Goal: Ask a question

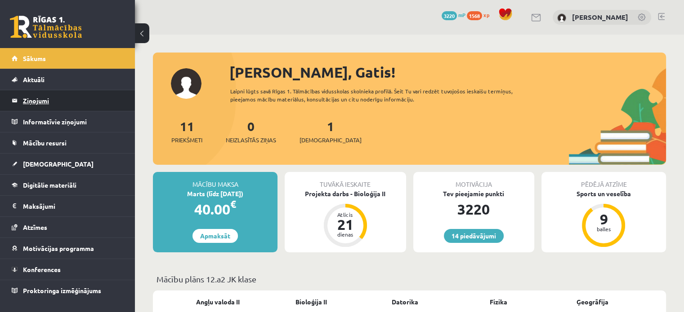
click at [48, 95] on legend "Ziņojumi 0" at bounding box center [73, 100] width 101 height 21
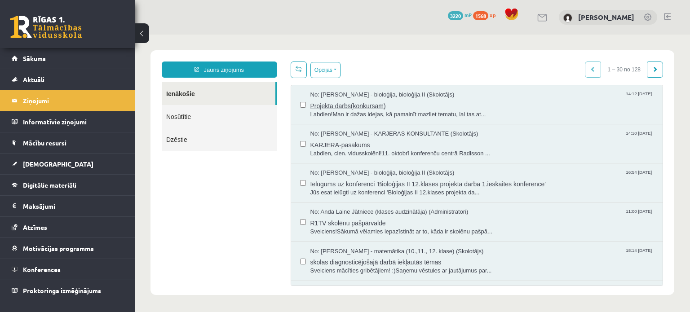
click at [325, 111] on span "Labdien!Man ir dažas idejas, kā pamainīt mazliet tematu, lai tas at..." at bounding box center [483, 115] width 344 height 9
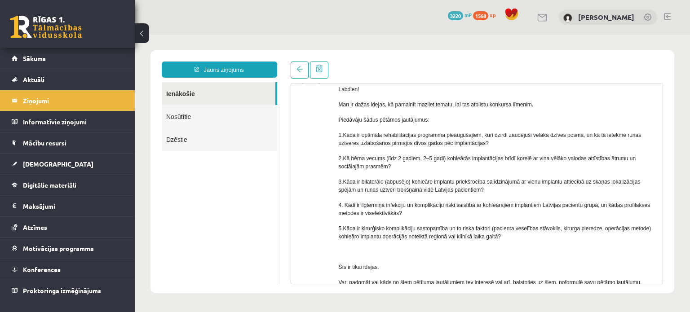
scroll to position [65, 0]
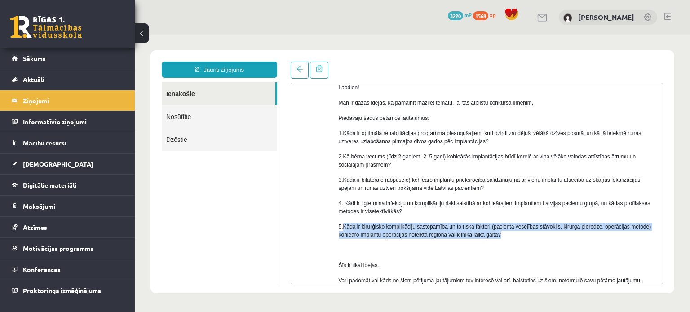
drag, startPoint x: 342, startPoint y: 224, endPoint x: 509, endPoint y: 234, distance: 167.0
click at [509, 234] on p "5.Kāda ir ķirurģisko komplikāciju sastopamība un to riska faktori (pacienta ves…" at bounding box center [498, 231] width 318 height 16
copy p "Kāda ir ķirurģisko komplikāciju sastopamība un to riska faktori (pacienta vesel…"
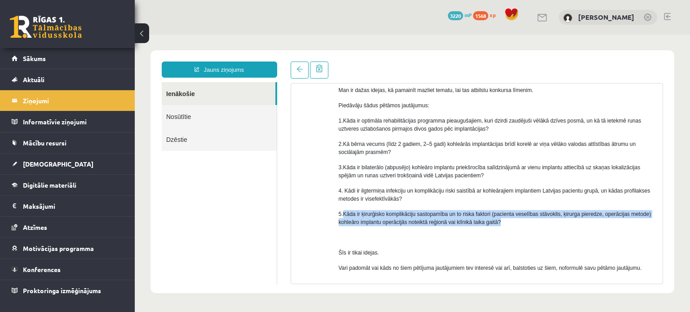
scroll to position [83, 0]
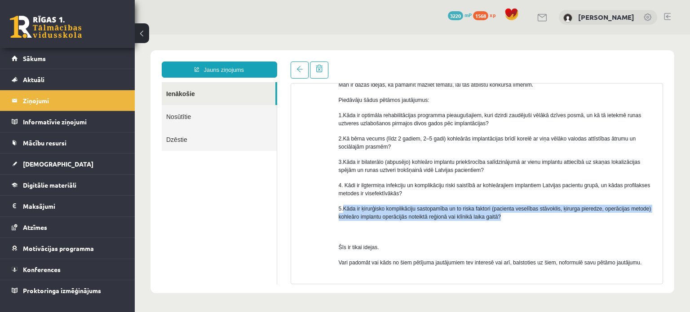
click at [186, 94] on link "Ienākošie" at bounding box center [219, 93] width 114 height 23
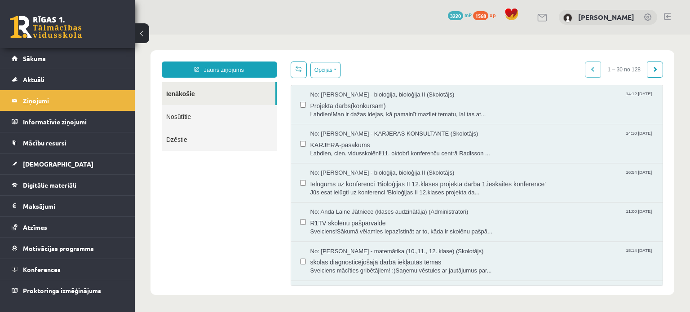
scroll to position [0, 0]
click at [184, 113] on link "Nosūtītie" at bounding box center [219, 116] width 115 height 23
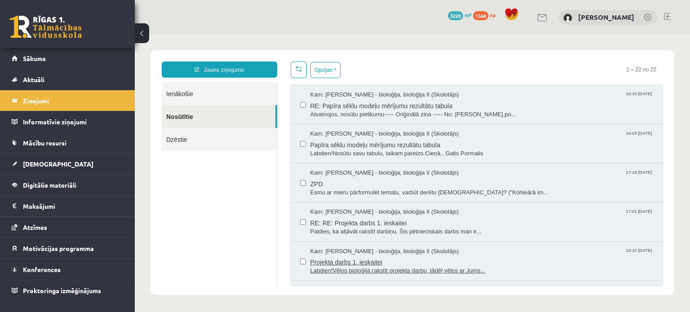
click at [390, 268] on span "Labdien!Vēlos bioloģijā rakstīt projekta darbu, tādēļ vēlos ar Jums..." at bounding box center [483, 271] width 344 height 9
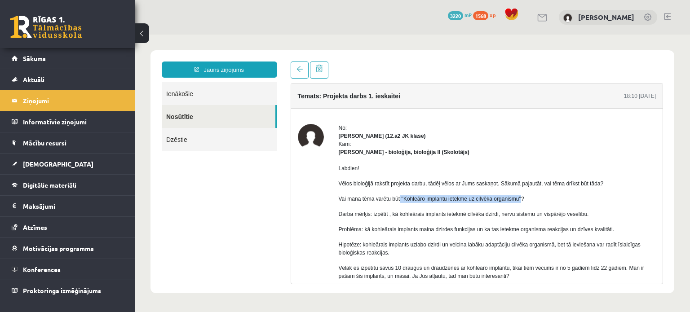
drag, startPoint x: 400, startPoint y: 199, endPoint x: 521, endPoint y: 196, distance: 120.9
click at [521, 196] on p "Vai mana tēma varētu būt ''Kohleāro implantu ietekme uz cilvēka organismu''?" at bounding box center [498, 199] width 318 height 8
copy p "''Kohleāro implantu ietekme uz cilvēka organismu''"
